Goal: Transaction & Acquisition: Purchase product/service

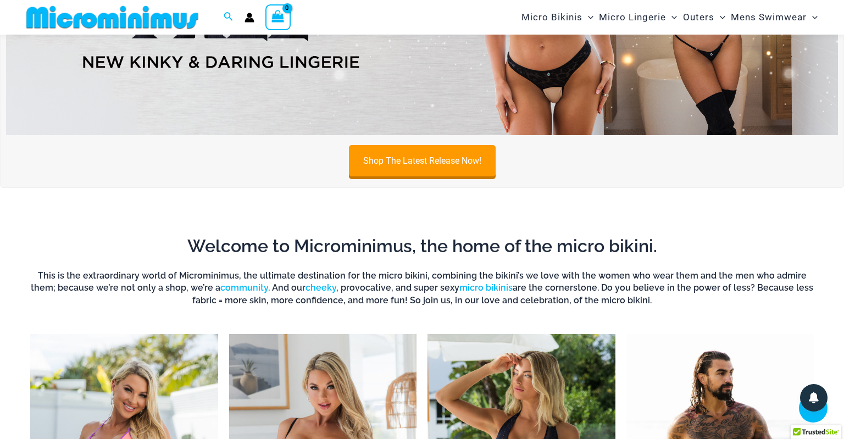
scroll to position [213, 0]
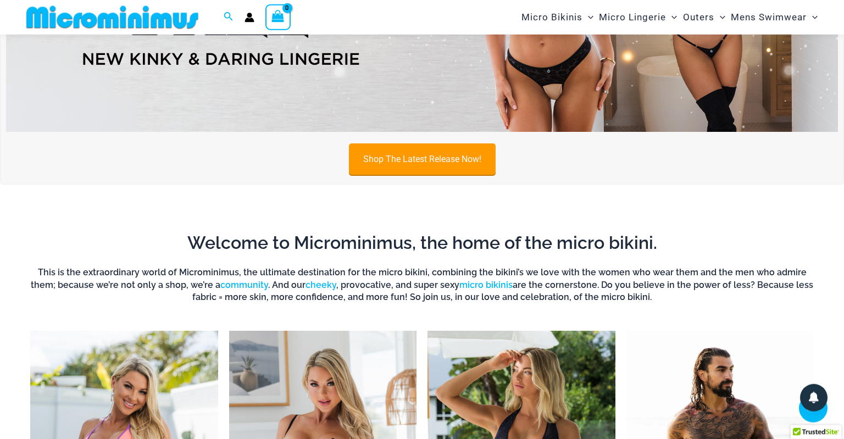
click at [386, 159] on link "Shop The Latest Release Now!" at bounding box center [422, 158] width 147 height 31
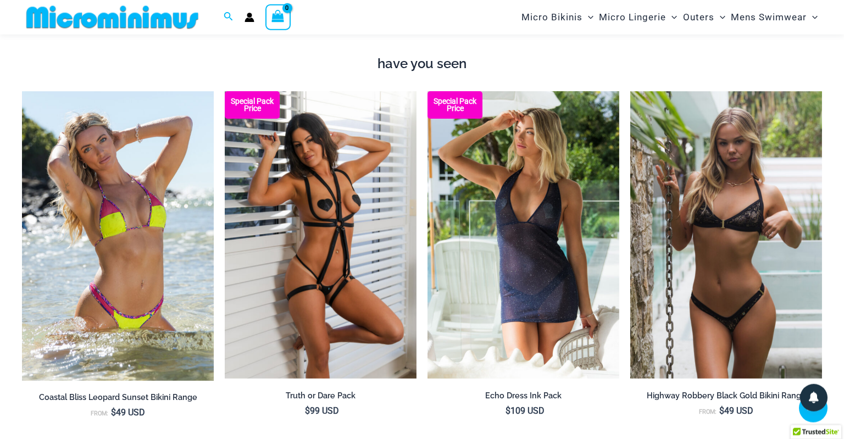
scroll to position [942, 0]
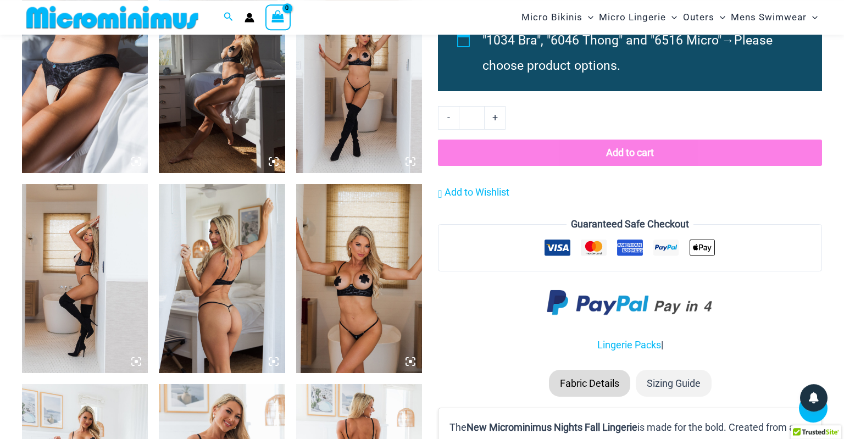
scroll to position [1299, 0]
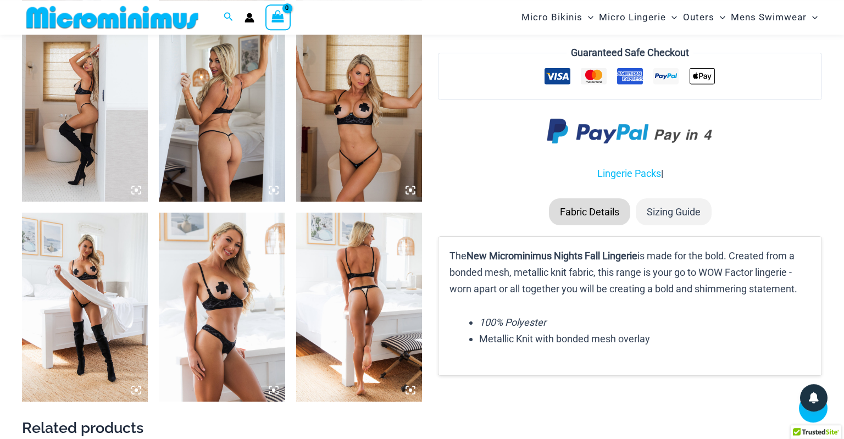
click at [364, 180] on img at bounding box center [359, 107] width 126 height 189
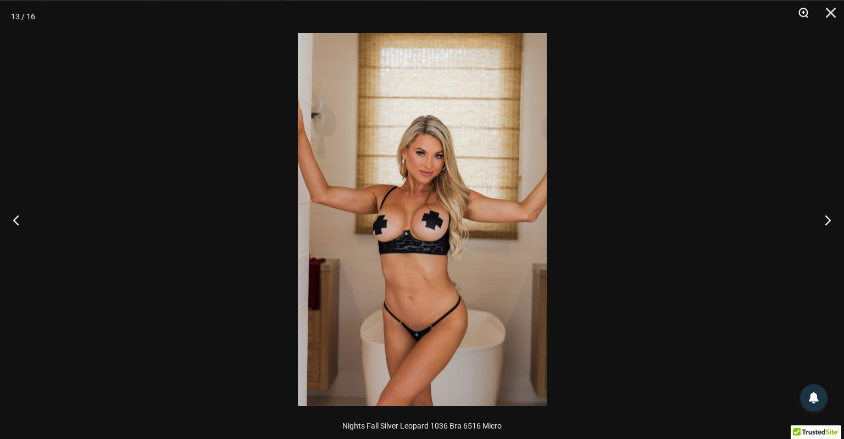
click at [806, 16] on button "Zoom" at bounding box center [799, 16] width 27 height 33
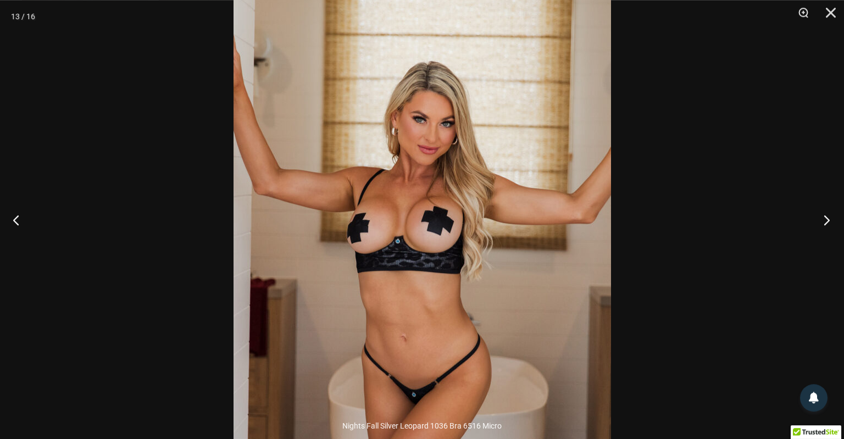
click at [823, 222] on button "Next" at bounding box center [823, 219] width 41 height 55
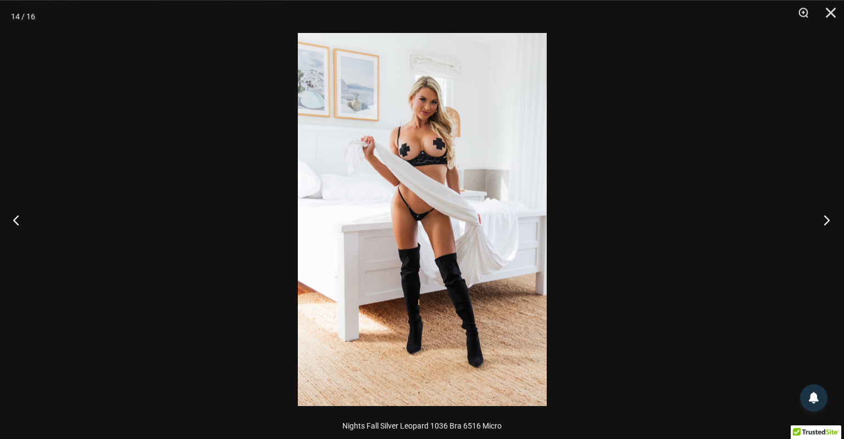
click at [823, 222] on button "Next" at bounding box center [823, 219] width 41 height 55
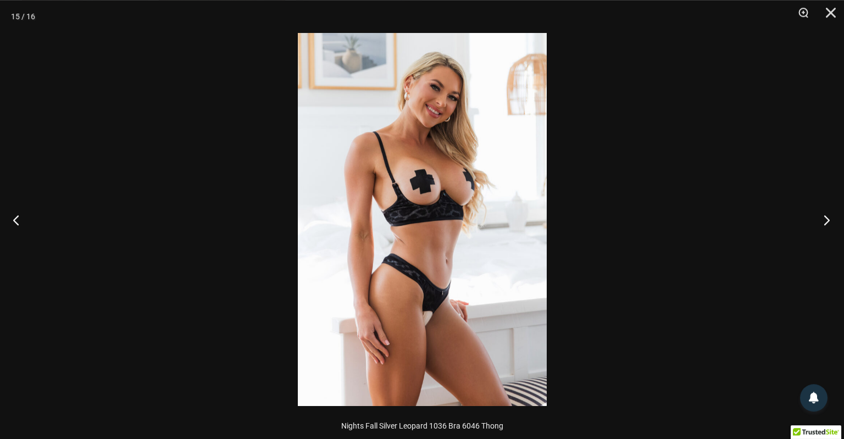
click at [823, 222] on button "Next" at bounding box center [823, 219] width 41 height 55
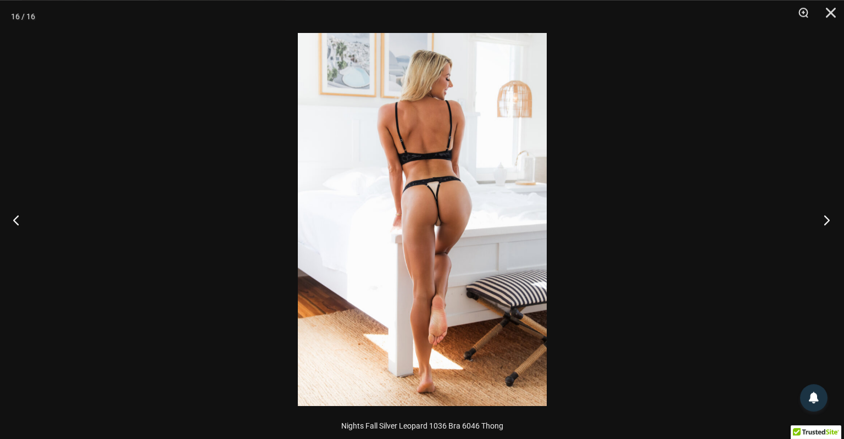
click at [823, 222] on button "Next" at bounding box center [823, 219] width 41 height 55
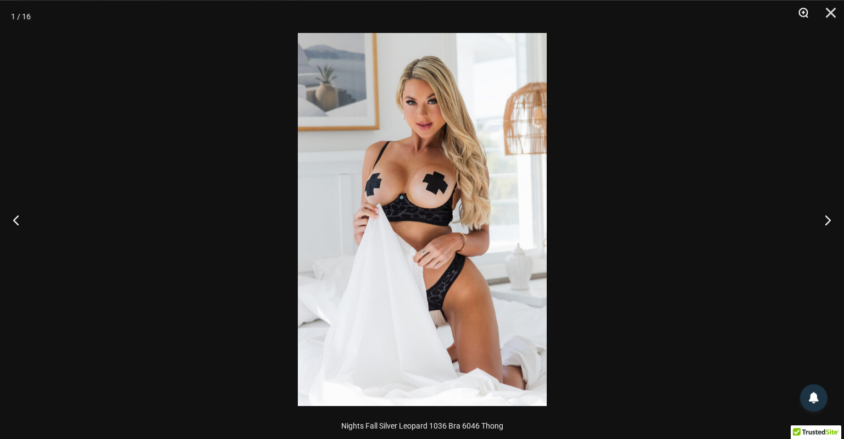
click at [810, 18] on button "Zoom" at bounding box center [799, 16] width 27 height 33
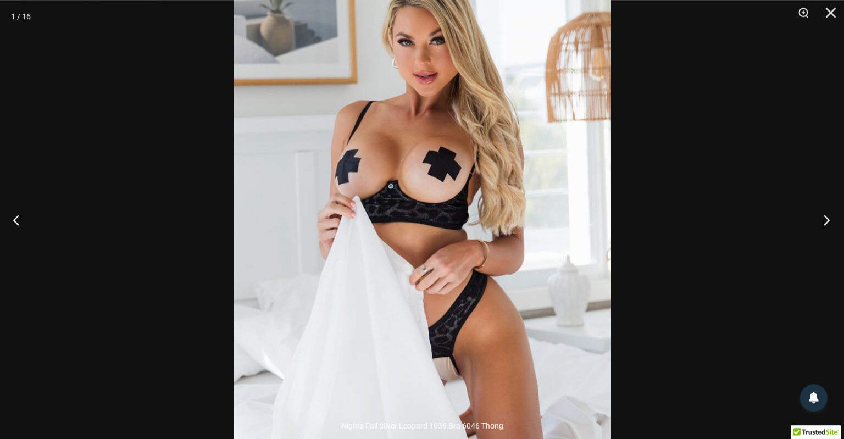
click at [823, 215] on button "Next" at bounding box center [823, 219] width 41 height 55
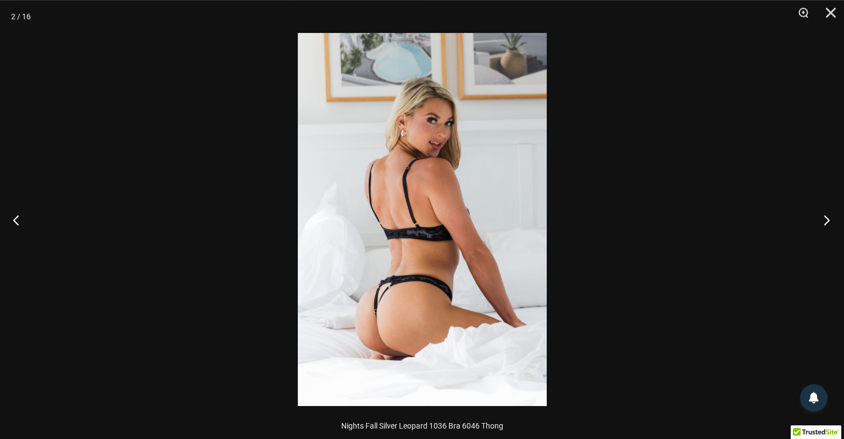
click at [823, 215] on button "Next" at bounding box center [823, 219] width 41 height 55
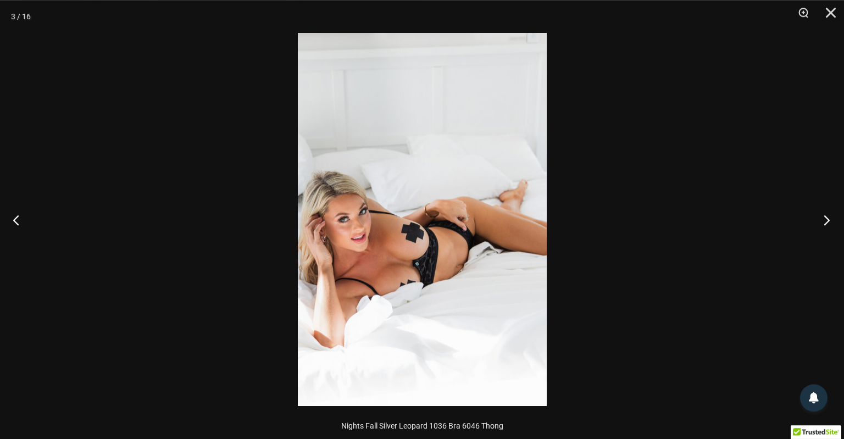
click at [823, 215] on button "Next" at bounding box center [823, 219] width 41 height 55
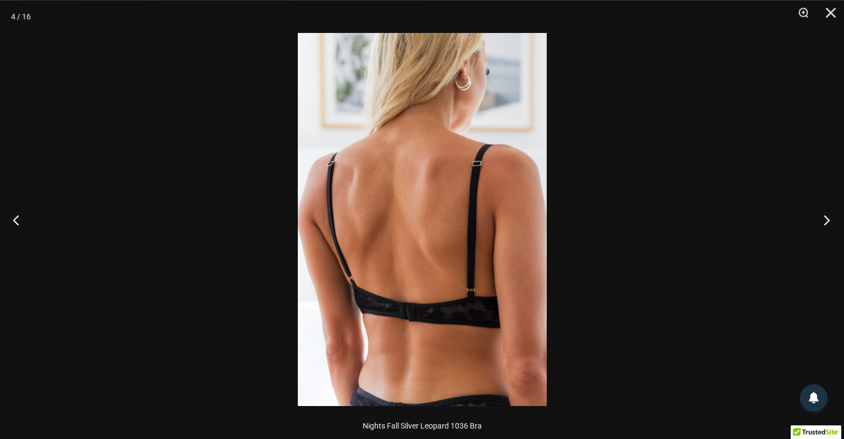
click at [823, 215] on button "Next" at bounding box center [823, 219] width 41 height 55
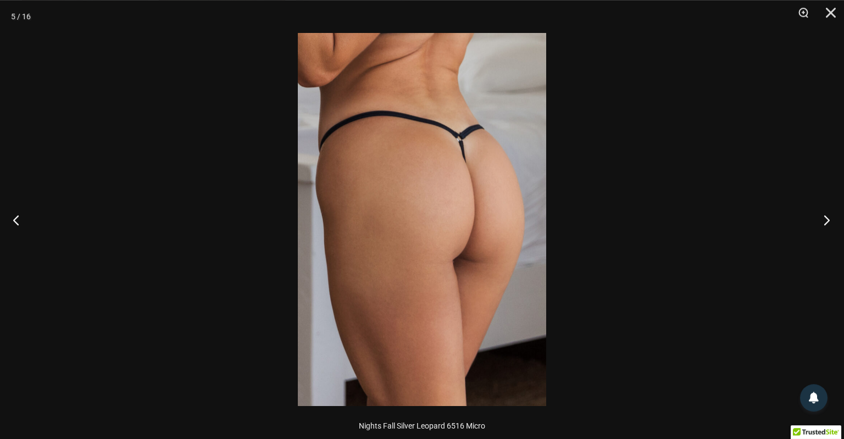
click at [823, 215] on button "Next" at bounding box center [823, 219] width 41 height 55
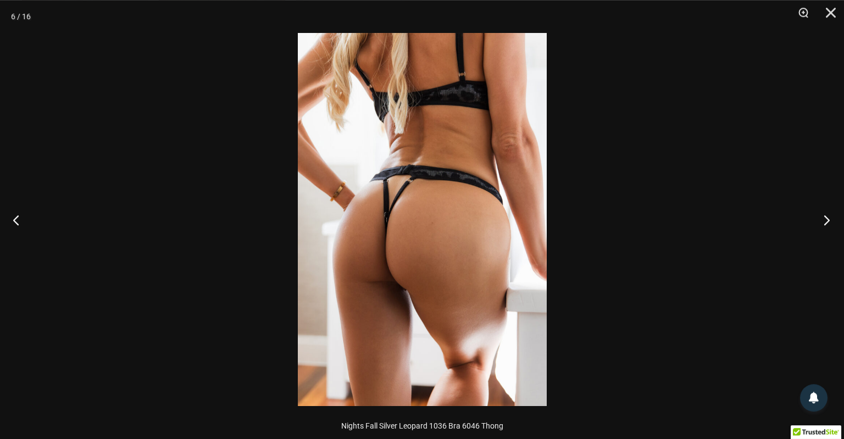
click at [823, 215] on button "Next" at bounding box center [823, 219] width 41 height 55
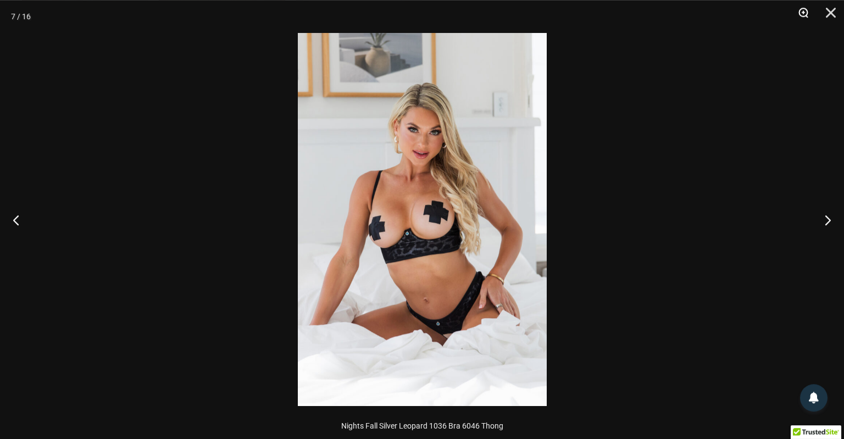
click at [804, 10] on button "Zoom" at bounding box center [799, 16] width 27 height 33
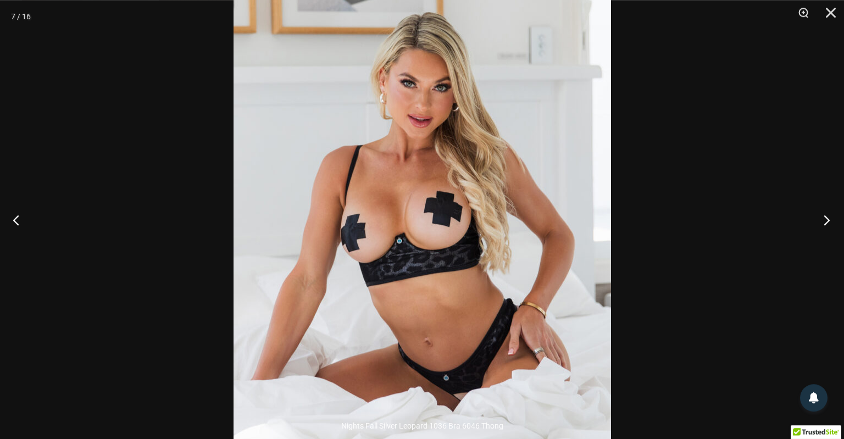
click at [829, 215] on button "Next" at bounding box center [823, 219] width 41 height 55
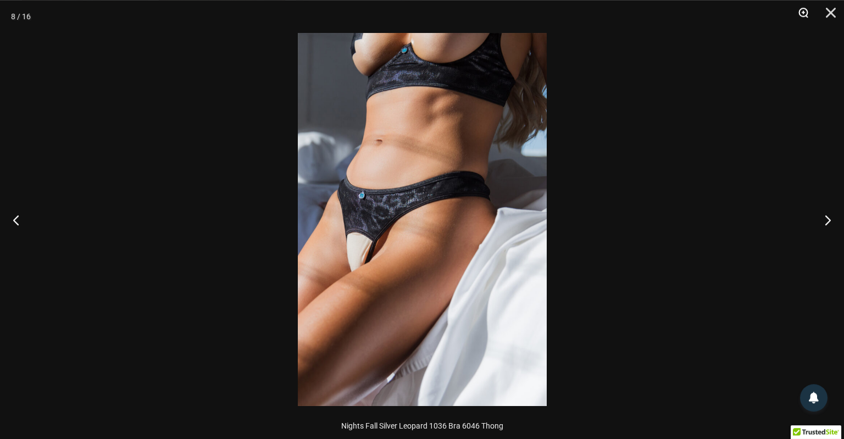
click at [806, 16] on button "Zoom" at bounding box center [799, 16] width 27 height 33
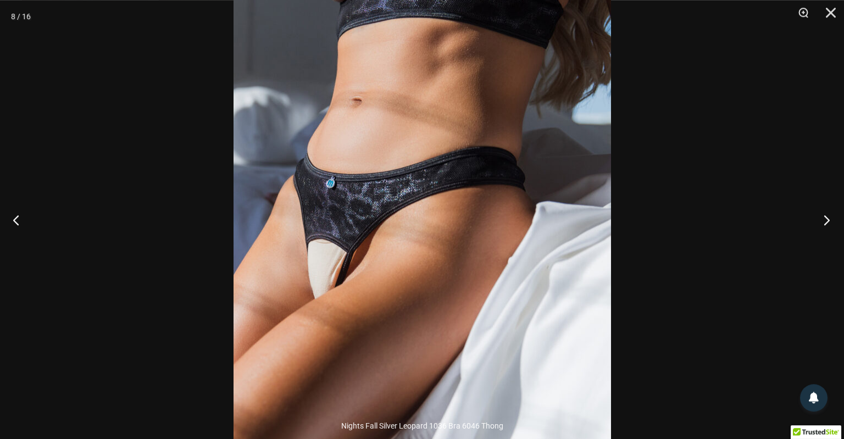
click at [829, 218] on button "Next" at bounding box center [823, 219] width 41 height 55
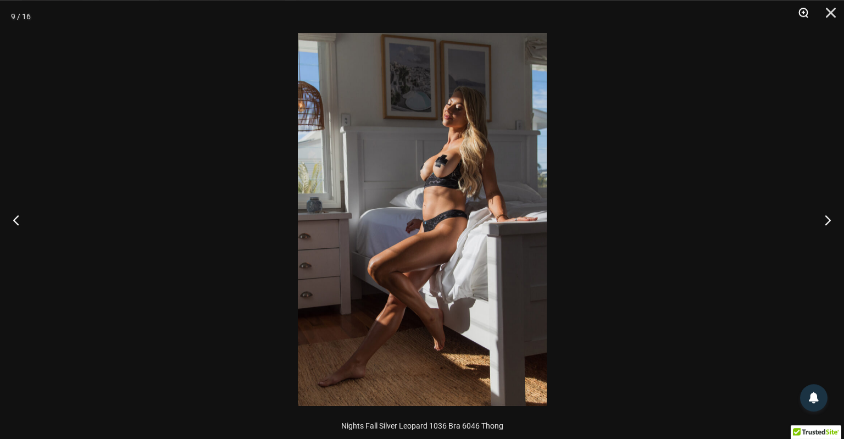
click at [800, 12] on button "Zoom" at bounding box center [799, 16] width 27 height 33
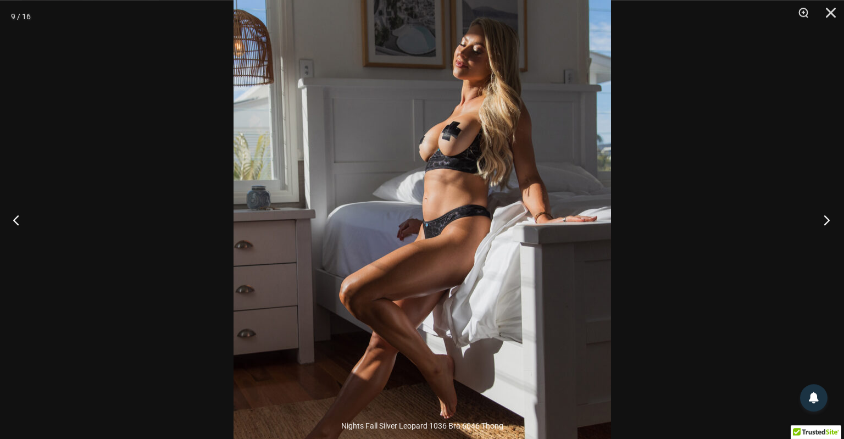
click at [825, 219] on button "Next" at bounding box center [823, 219] width 41 height 55
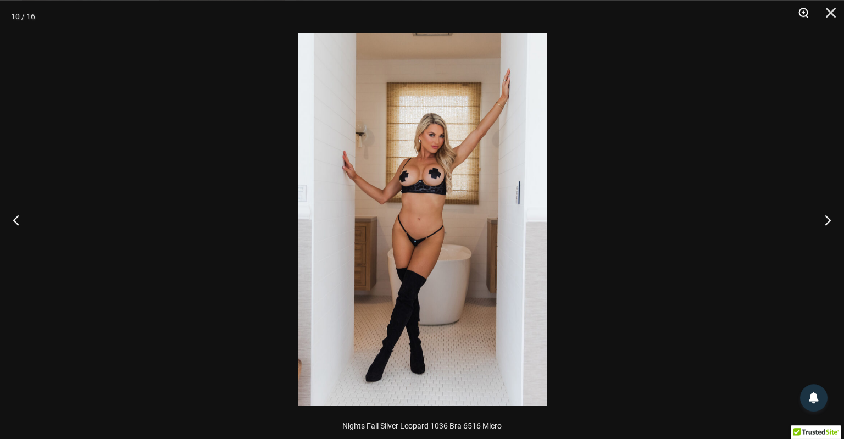
click at [806, 9] on button "Zoom" at bounding box center [799, 16] width 27 height 33
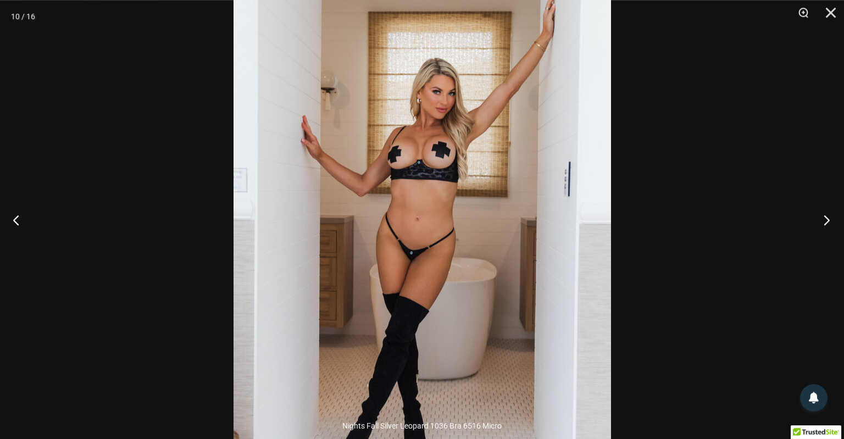
click at [823, 220] on button "Next" at bounding box center [823, 219] width 41 height 55
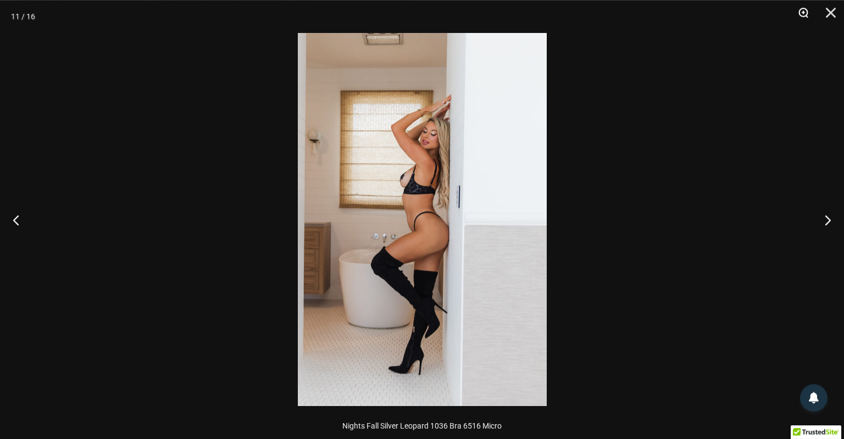
click at [799, 16] on button "Zoom" at bounding box center [799, 16] width 27 height 33
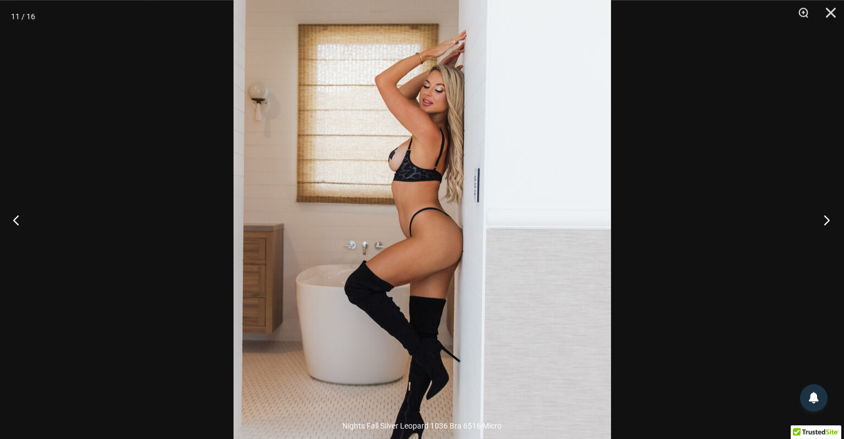
click at [825, 216] on button "Next" at bounding box center [823, 219] width 41 height 55
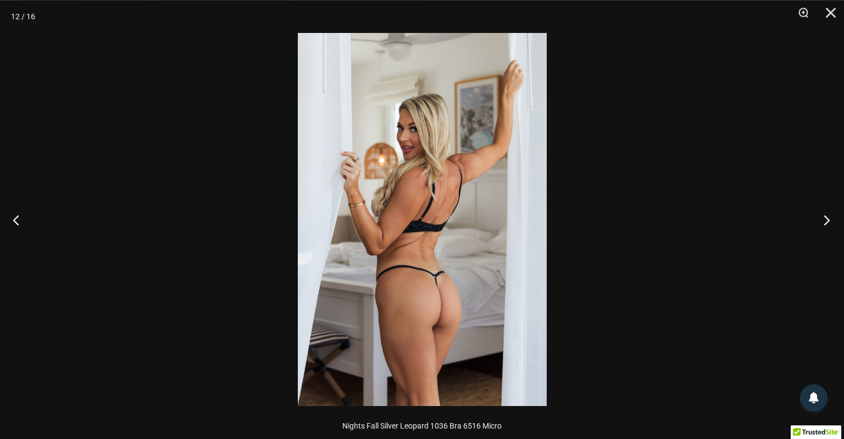
click at [825, 216] on button "Next" at bounding box center [823, 219] width 41 height 55
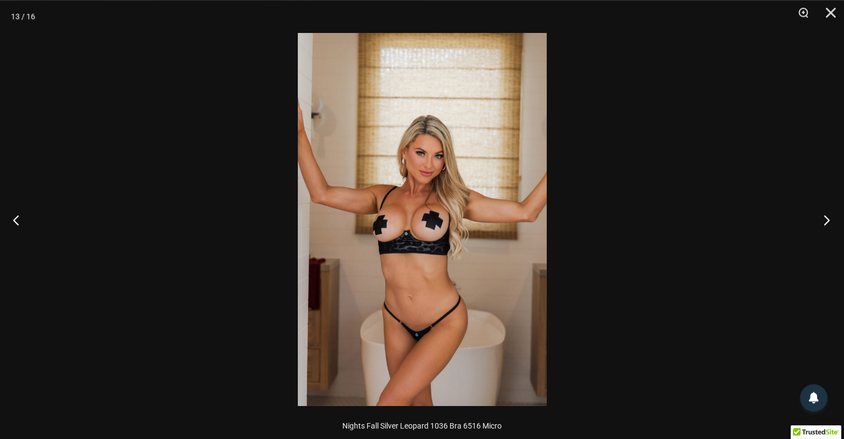
click at [825, 216] on button "Next" at bounding box center [823, 219] width 41 height 55
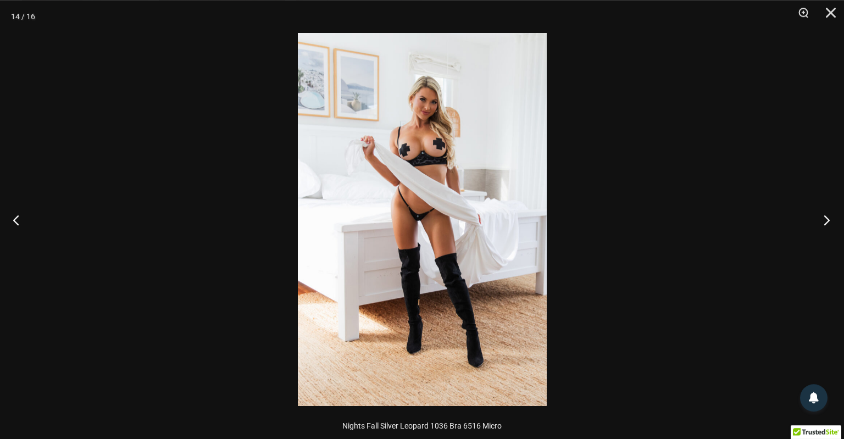
click at [825, 216] on button "Next" at bounding box center [823, 219] width 41 height 55
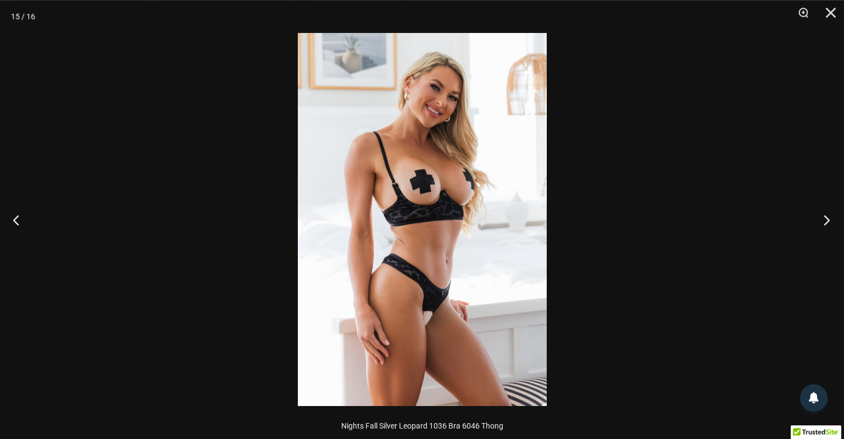
click at [825, 216] on button "Next" at bounding box center [823, 219] width 41 height 55
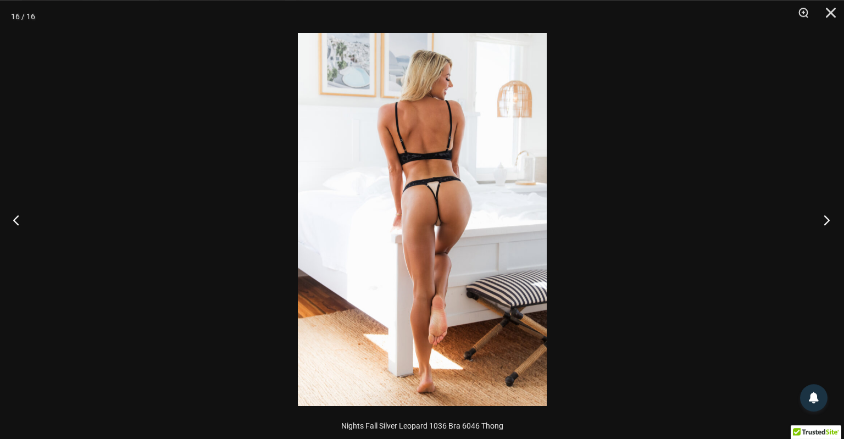
click at [825, 216] on button "Next" at bounding box center [823, 219] width 41 height 55
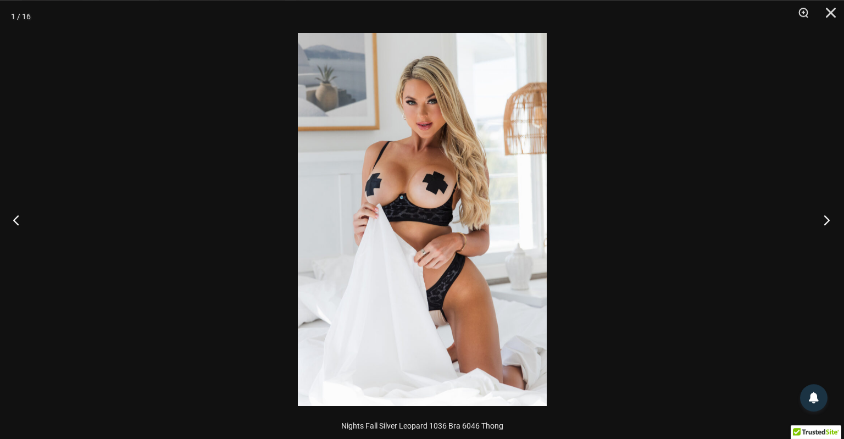
click at [825, 216] on button "Next" at bounding box center [823, 219] width 41 height 55
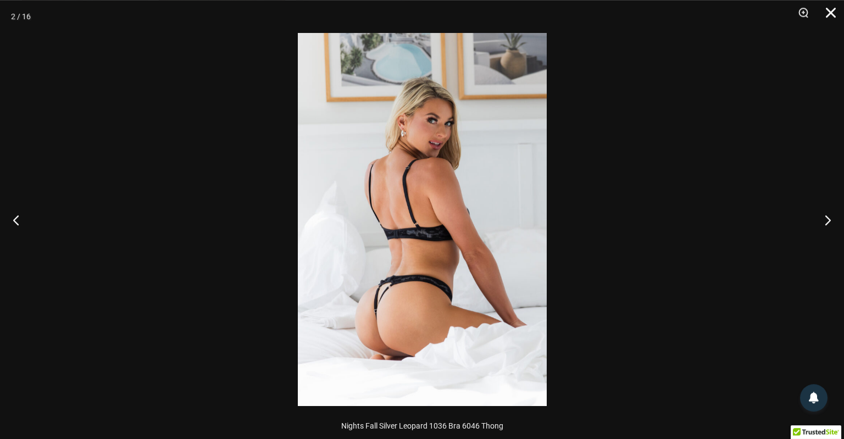
click at [834, 15] on button "Close" at bounding box center [826, 16] width 27 height 33
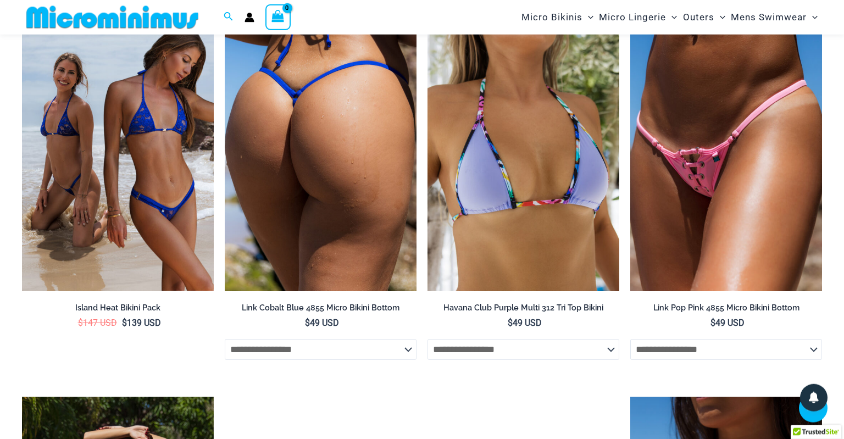
scroll to position [1743, 0]
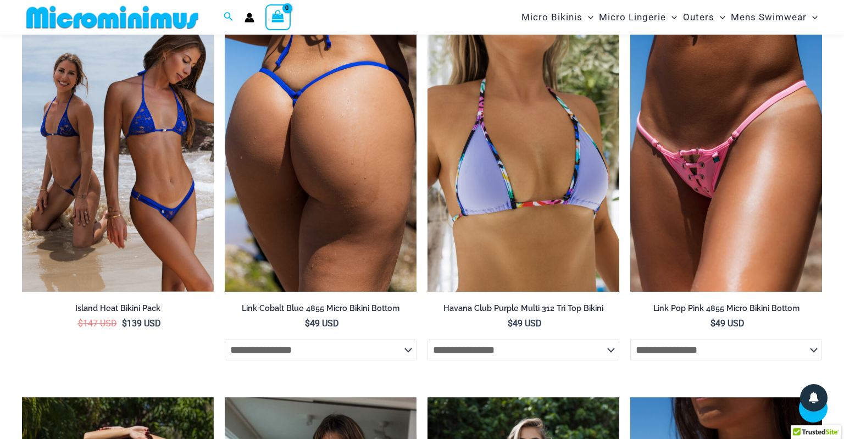
click at [225, 340] on select "**********" at bounding box center [321, 350] width 192 height 21
click at [318, 357] on select "**********" at bounding box center [321, 350] width 192 height 21
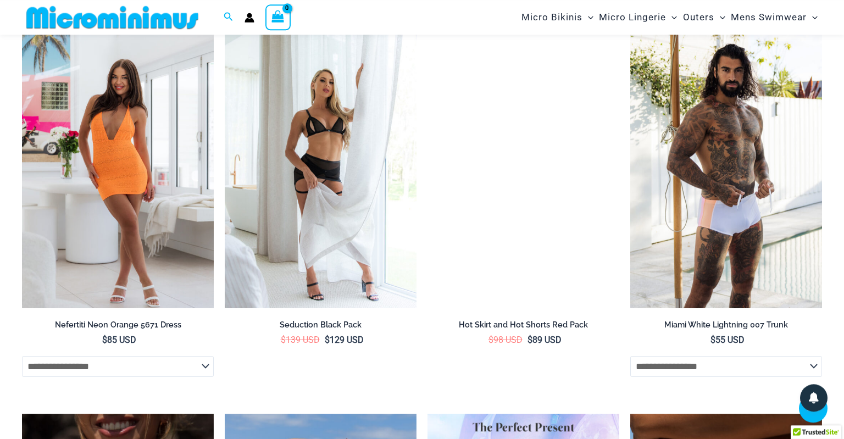
scroll to position [2791, 0]
